Goal: Information Seeking & Learning: Learn about a topic

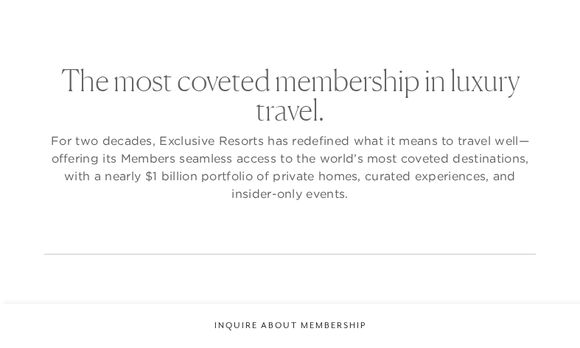
checkbox input "false"
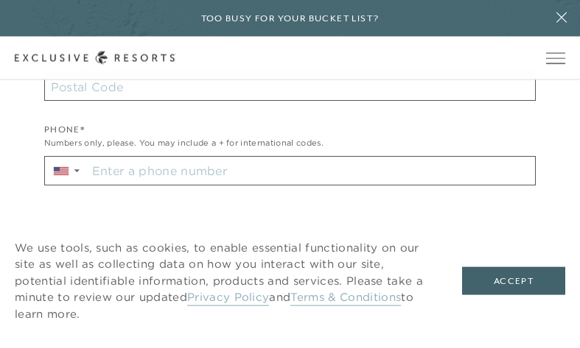
click at [543, 29] on button at bounding box center [561, 18] width 37 height 37
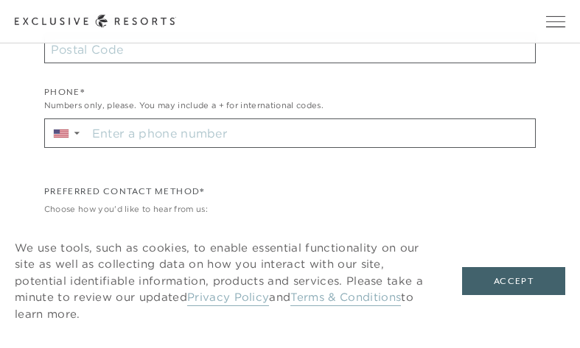
click at [560, 24] on span "Open navigation" at bounding box center [555, 21] width 19 height 10
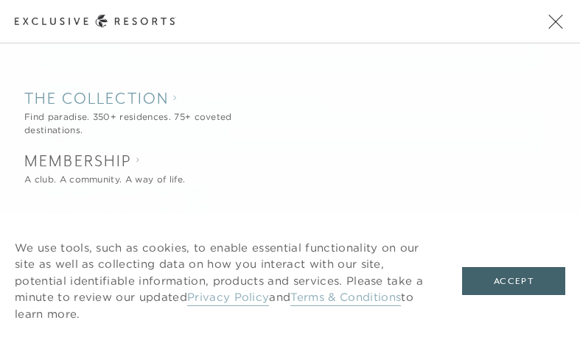
click at [58, 113] on div "Find paradise. 350+ residences. 75+ coveted destinations." at bounding box center [157, 124] width 266 height 27
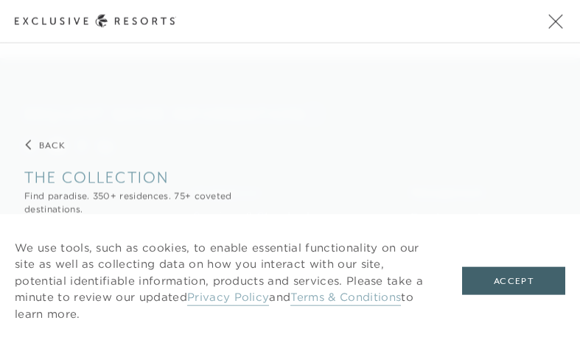
scroll to position [967, 0]
click at [511, 295] on button "Accept" at bounding box center [513, 281] width 103 height 28
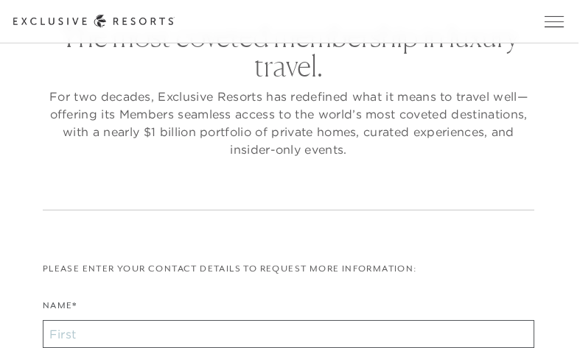
scroll to position [0, 0]
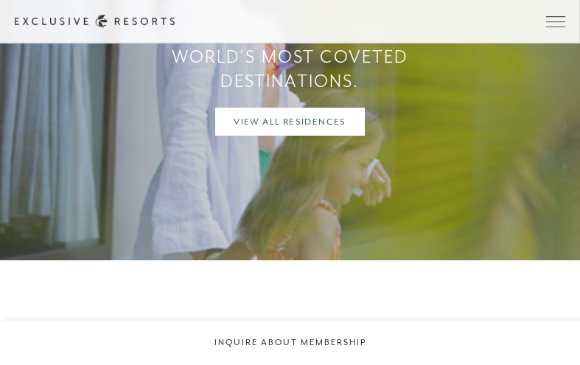
scroll to position [953, 0]
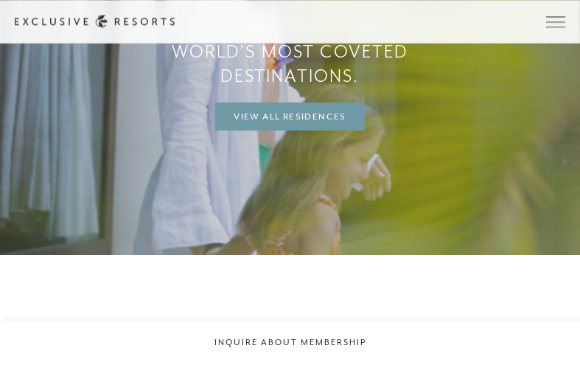
click at [326, 130] on link "View All Residences" at bounding box center [290, 116] width 150 height 28
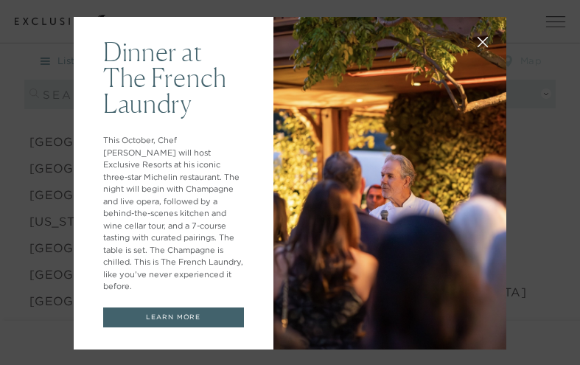
scroll to position [1125, 0]
click at [480, 48] on icon at bounding box center [482, 42] width 11 height 11
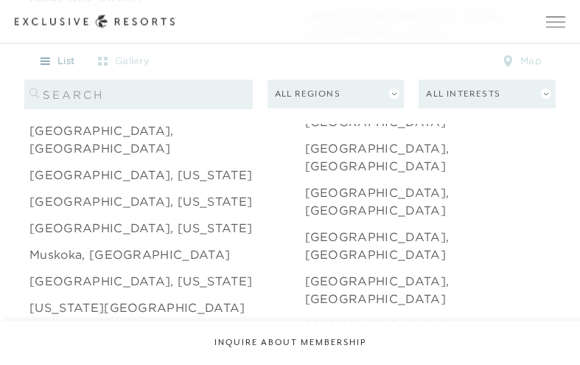
scroll to position [1640, 0]
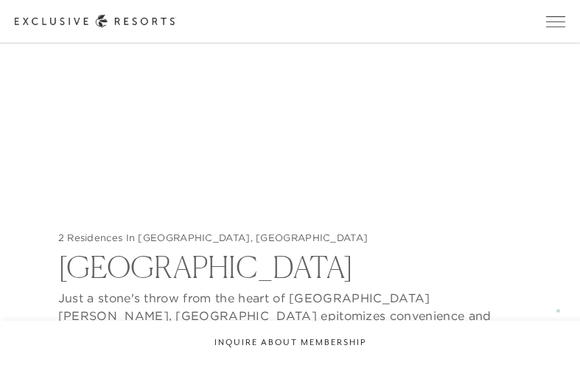
scroll to position [1625, 0]
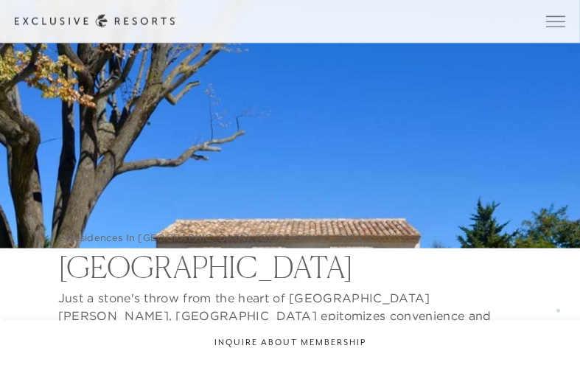
click at [427, 175] on img at bounding box center [290, 301] width 580 height 602
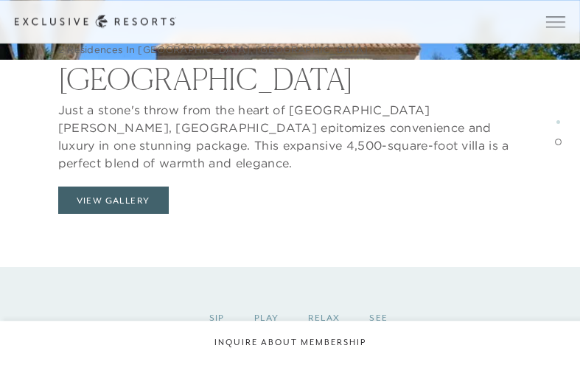
scroll to position [1934, 0]
click at [153, 186] on button "View Gallery" at bounding box center [113, 200] width 111 height 28
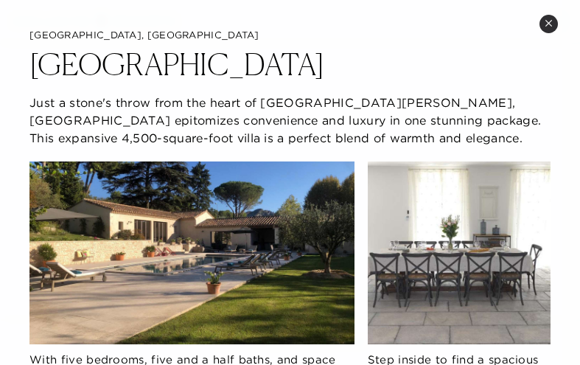
scroll to position [0, 0]
click at [552, 20] on icon at bounding box center [548, 23] width 8 height 8
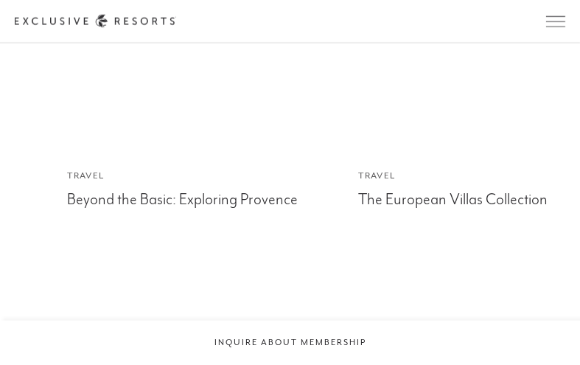
scroll to position [3373, 0]
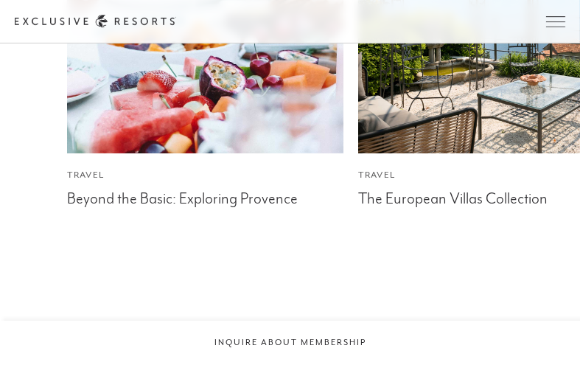
click at [88, 186] on div "Beyond the Basic: Exploring Provence" at bounding box center [205, 197] width 276 height 22
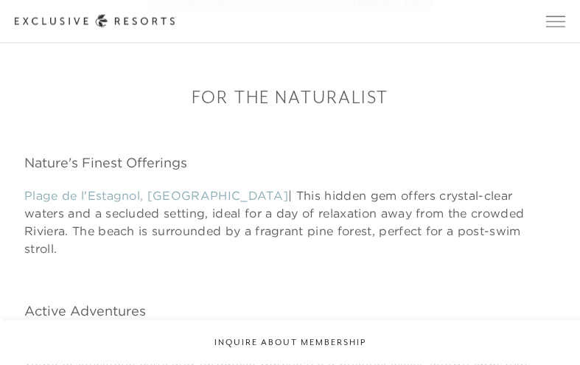
scroll to position [3343, 0]
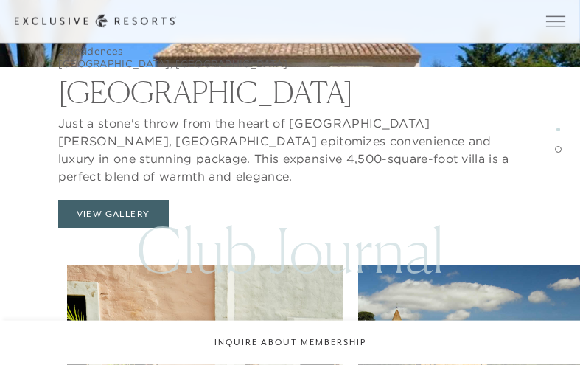
click at [119, 200] on button "View Gallery" at bounding box center [113, 214] width 111 height 28
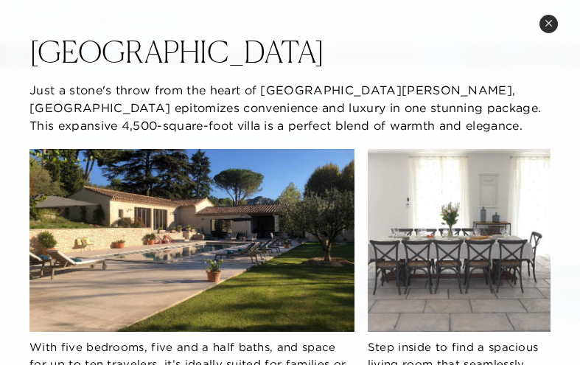
scroll to position [6351, 0]
click at [546, 24] on icon at bounding box center [548, 23] width 8 height 8
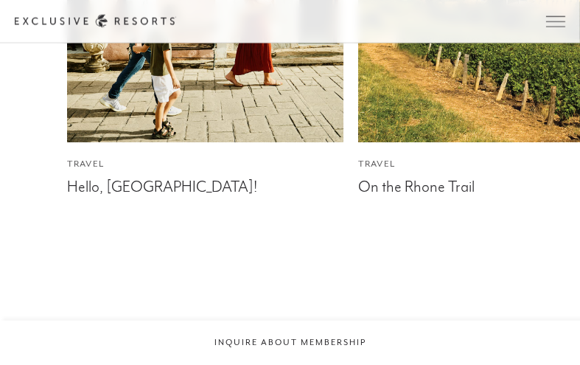
scroll to position [6751, 0]
